Goal: Task Accomplishment & Management: Use online tool/utility

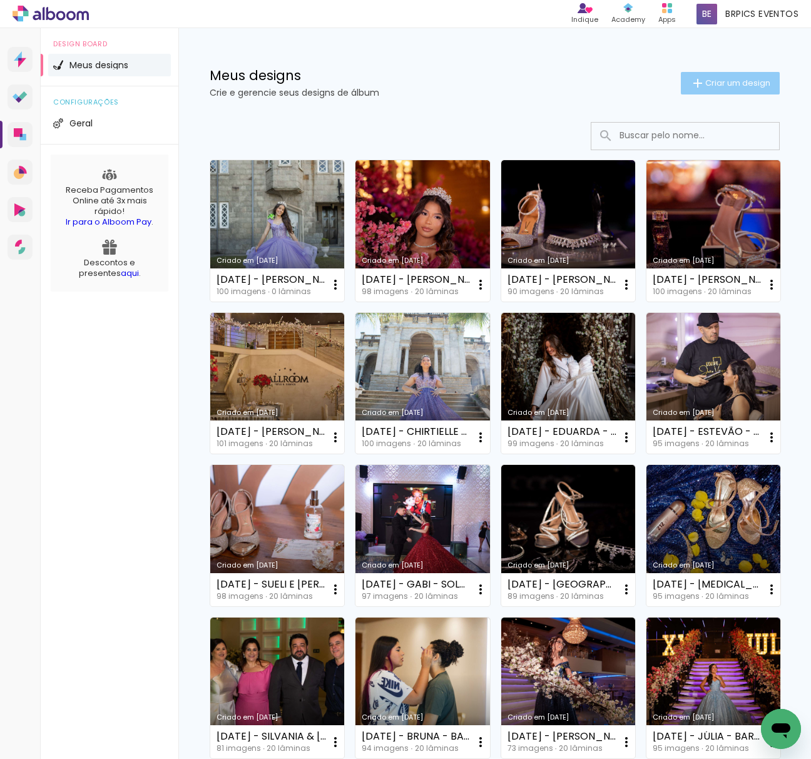
click at [690, 88] on iron-icon at bounding box center [697, 83] width 15 height 15
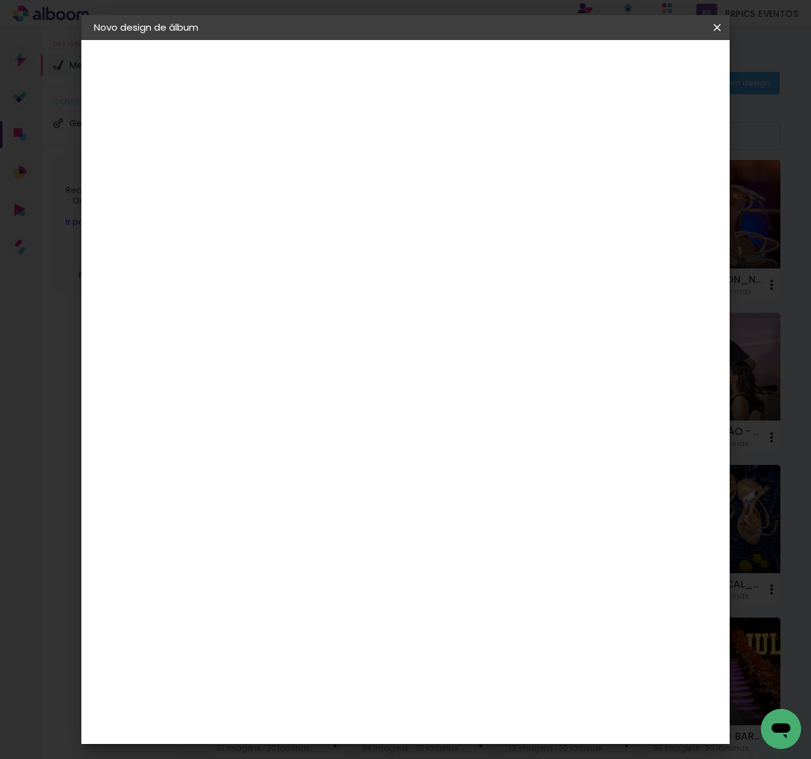
click at [298, 170] on input at bounding box center [298, 167] width 0 height 19
type input "[DATE] - [PERSON_NAME]"
type paper-input "[DATE] - [PERSON_NAME]"
click at [0, 0] on slot "Avançar" at bounding box center [0, 0] width 0 height 0
click at [532, 198] on paper-item "Tamanho Livre" at bounding box center [472, 190] width 120 height 28
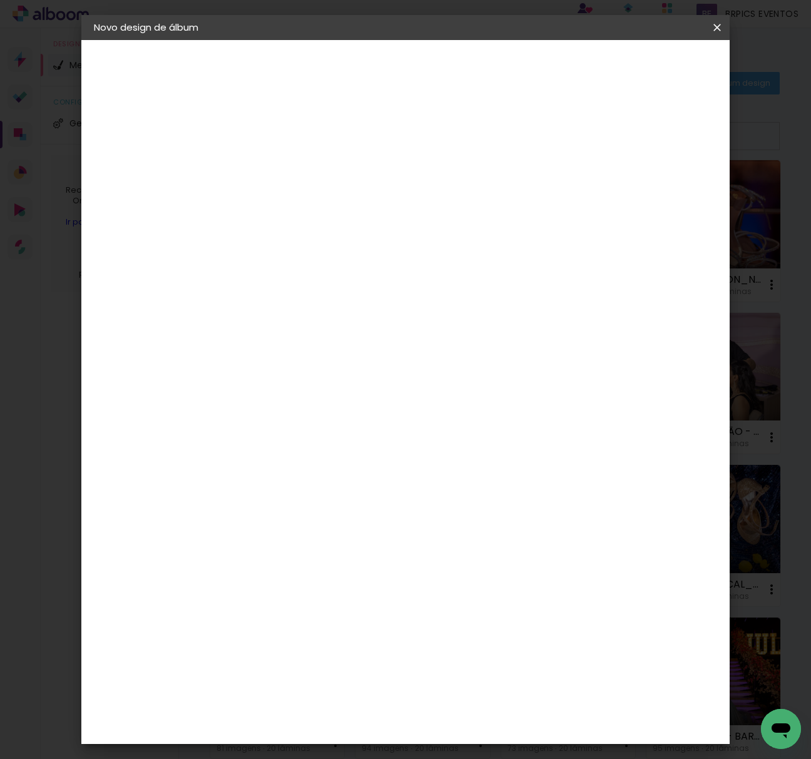
click at [0, 0] on slot "Avançar" at bounding box center [0, 0] width 0 height 0
click at [268, 307] on input "30" at bounding box center [259, 313] width 33 height 19
type input "20,3"
type paper-input "20,3"
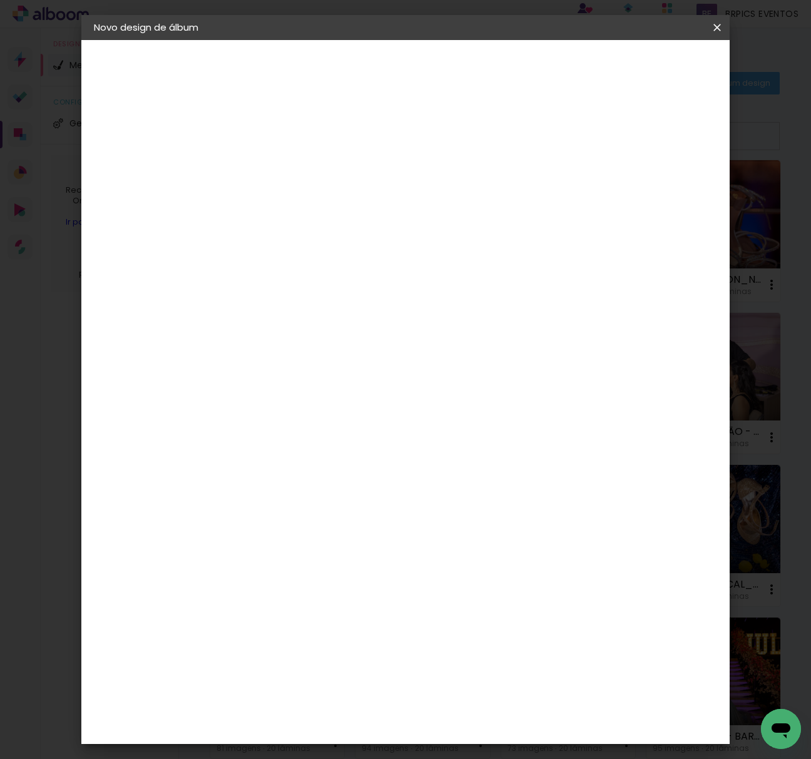
click at [476, 381] on input "60" at bounding box center [473, 385] width 33 height 19
type input "50"
type paper-input "50"
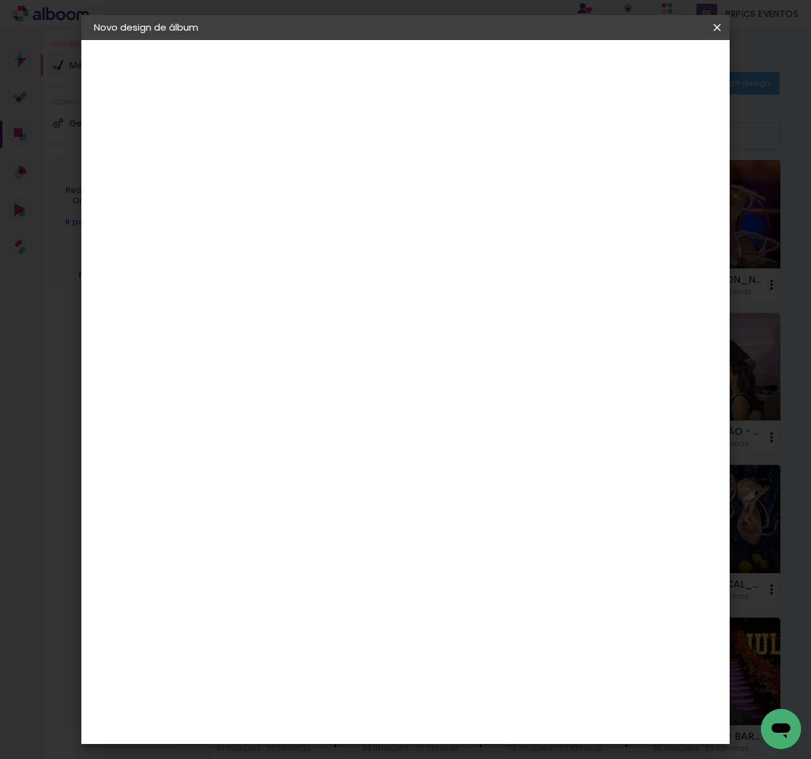
click at [639, 56] on paper-button "Iniciar design" at bounding box center [607, 66] width 82 height 21
